Goal: Transaction & Acquisition: Purchase product/service

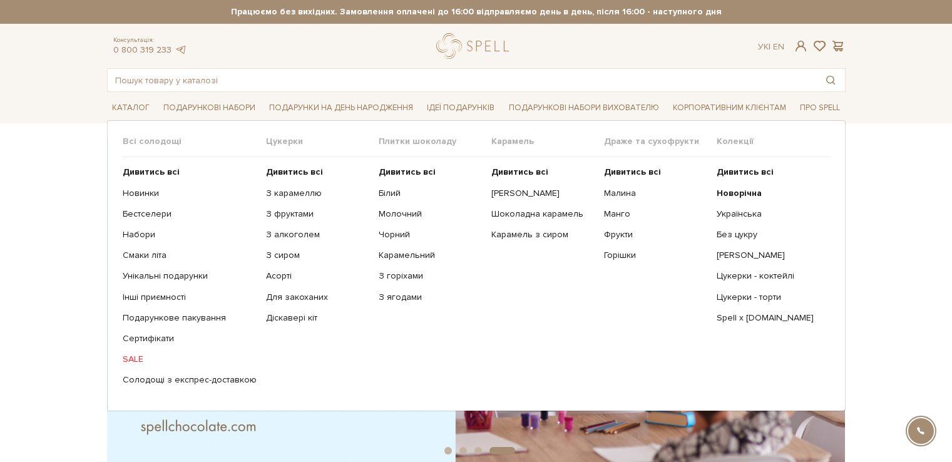
scroll to position [39, 0]
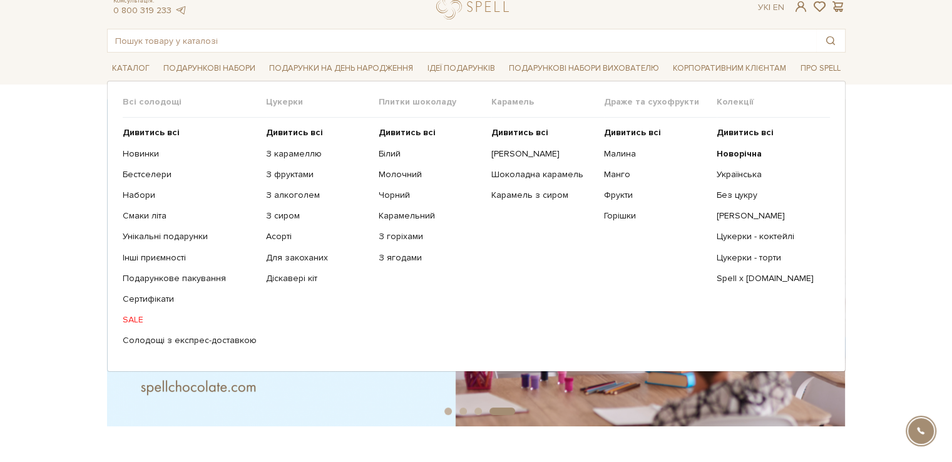
click at [131, 316] on link "SALE" at bounding box center [190, 319] width 134 height 11
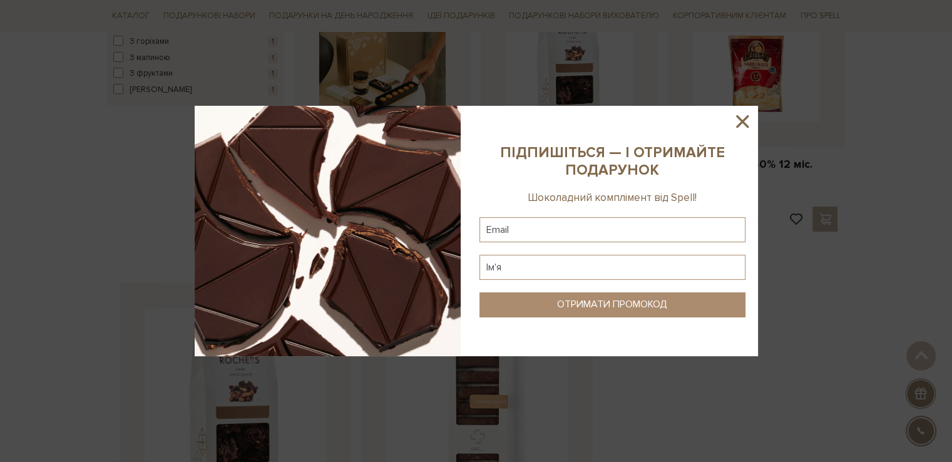
scroll to position [533, 0]
click at [739, 120] on icon at bounding box center [742, 121] width 13 height 13
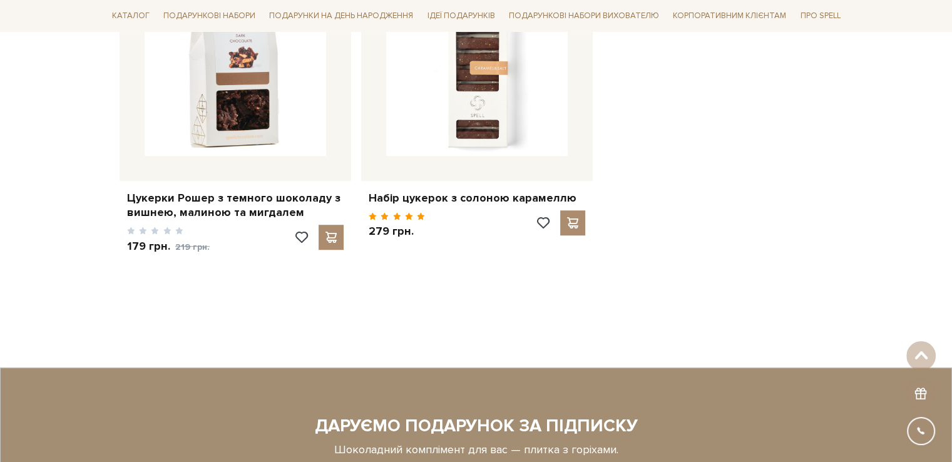
scroll to position [867, 0]
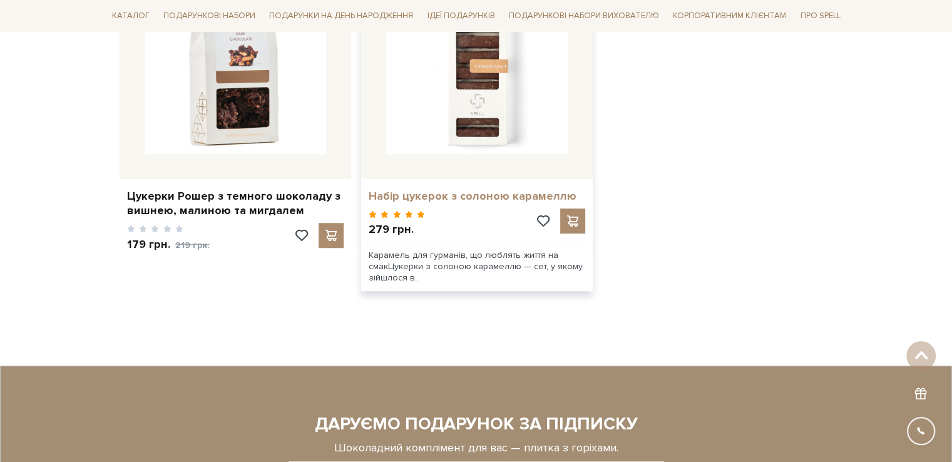
click at [447, 198] on link "Набір цукерок з солоною карамеллю" at bounding box center [477, 196] width 217 height 14
